Goal: Navigation & Orientation: Find specific page/section

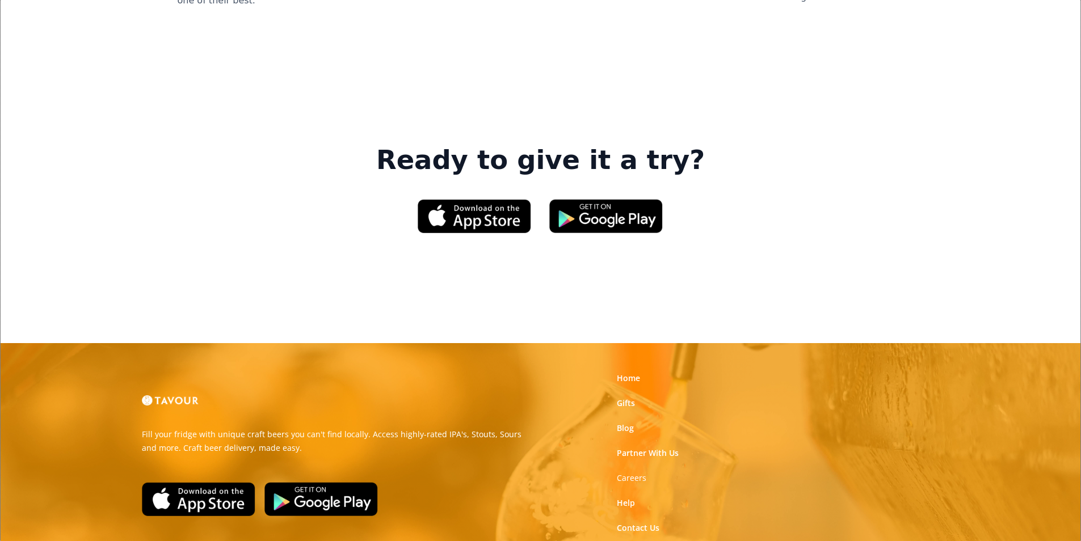
scroll to position [1717, 0]
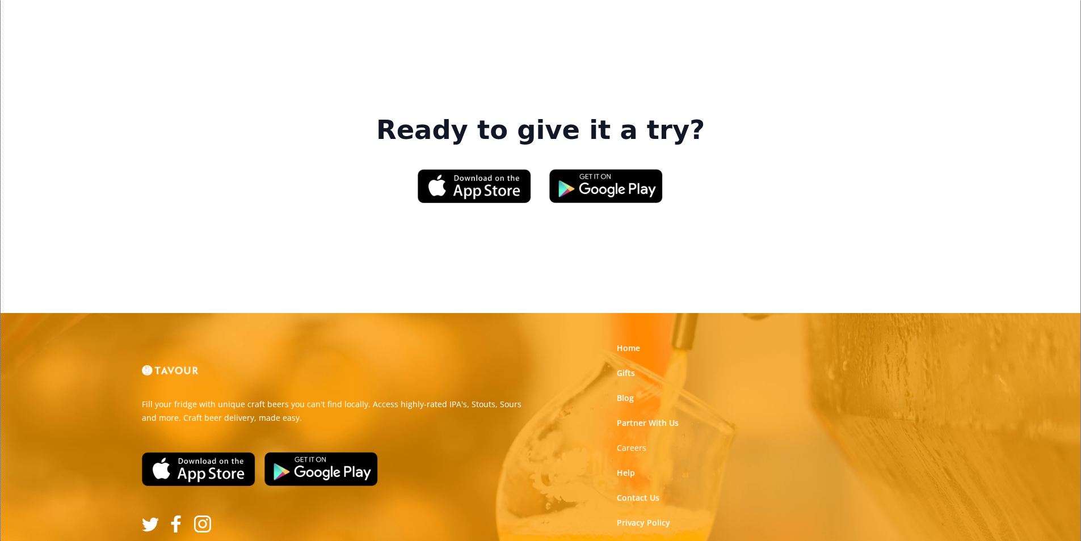
click at [646, 541] on link "Terms of Use" at bounding box center [642, 547] width 50 height 11
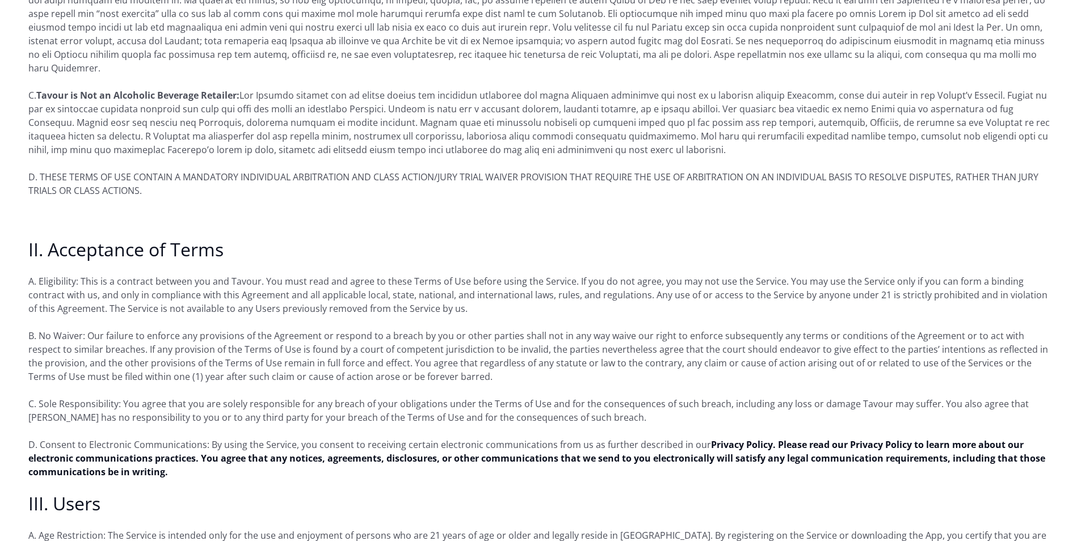
scroll to position [681, 0]
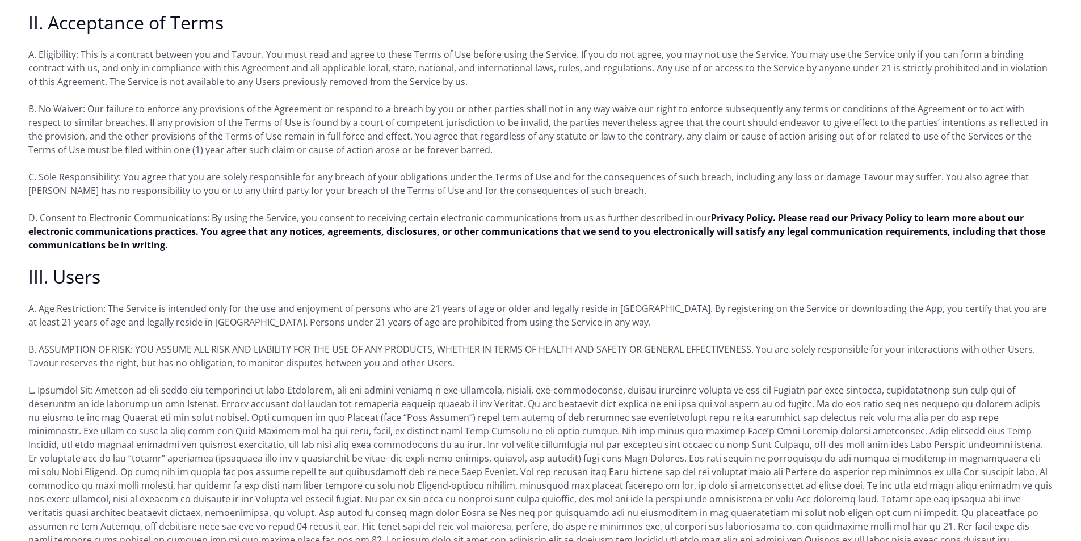
click at [931, 226] on p "D. Consent to Electronic Communications: By using the Service, you consent to r…" at bounding box center [540, 231] width 1024 height 41
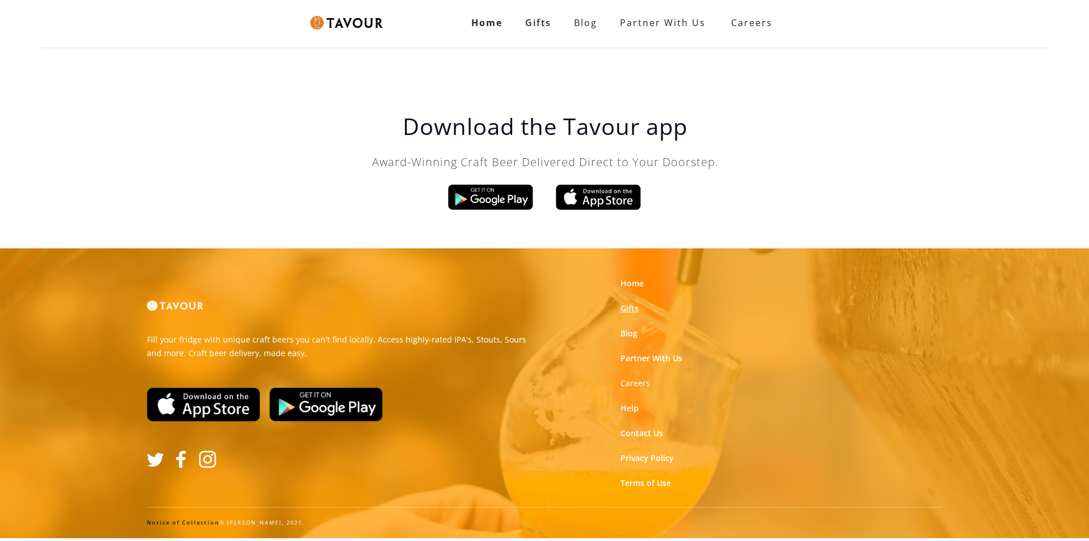
click at [632, 307] on link "Gifts" at bounding box center [630, 308] width 18 height 11
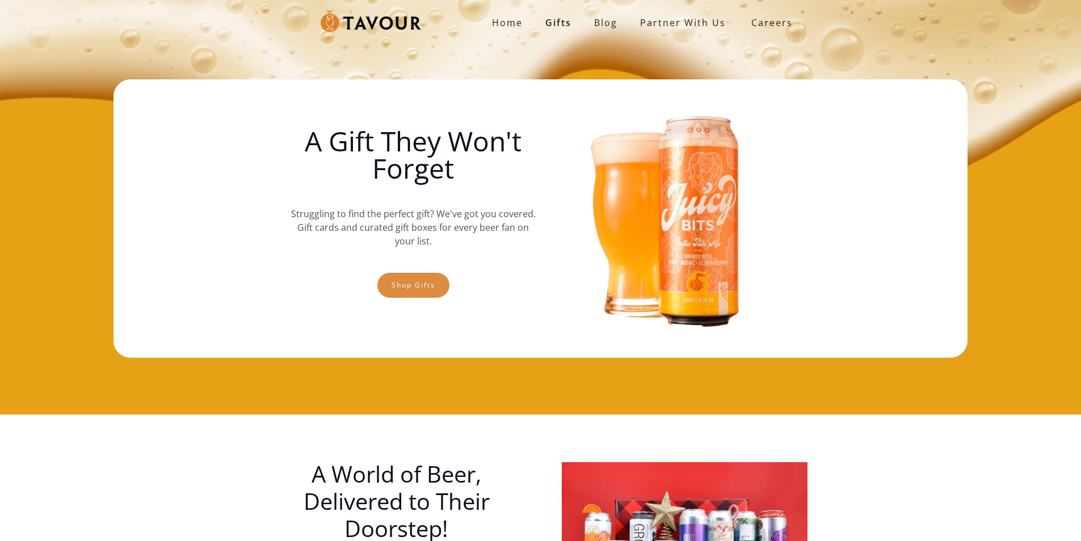
click at [419, 276] on link "Shop gifts" at bounding box center [413, 285] width 72 height 25
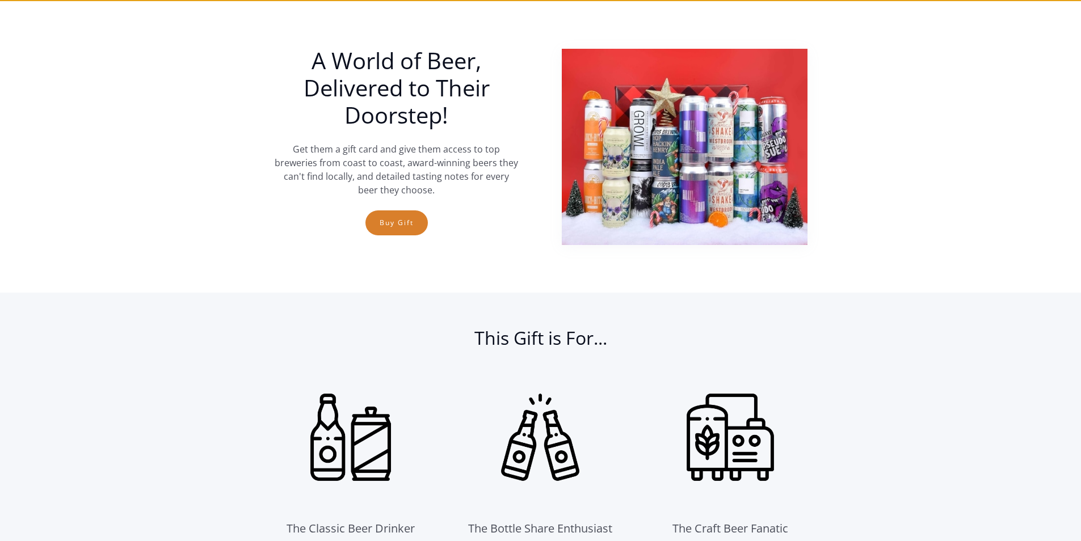
scroll to position [415, 0]
